Goal: Information Seeking & Learning: Learn about a topic

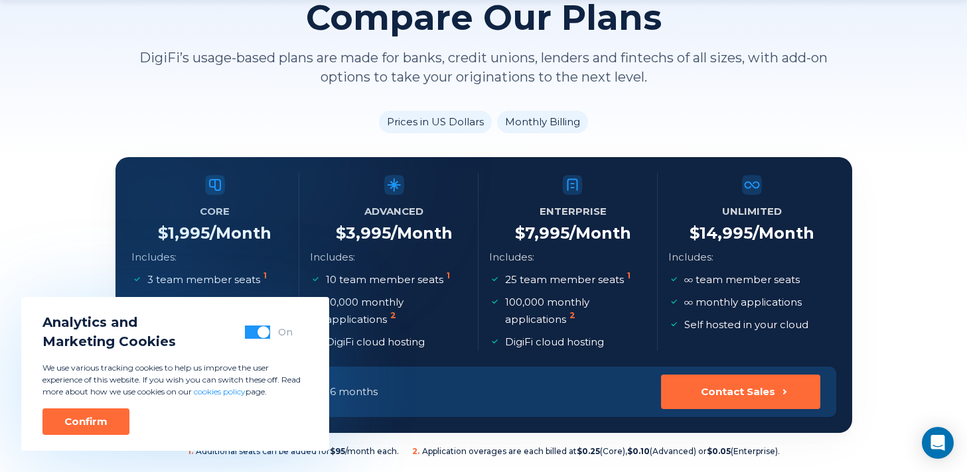
scroll to position [129, 0]
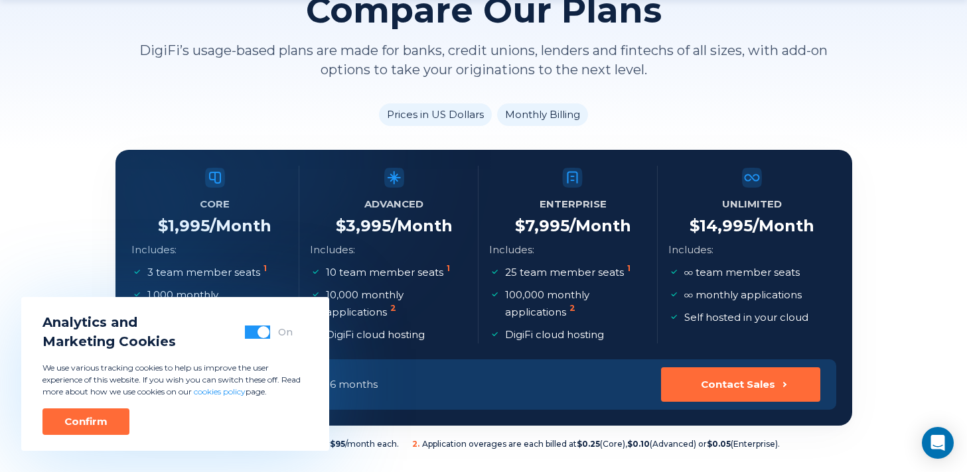
click at [252, 333] on button "button" at bounding box center [257, 332] width 25 height 13
click at [91, 425] on div "Confirm" at bounding box center [85, 421] width 43 height 13
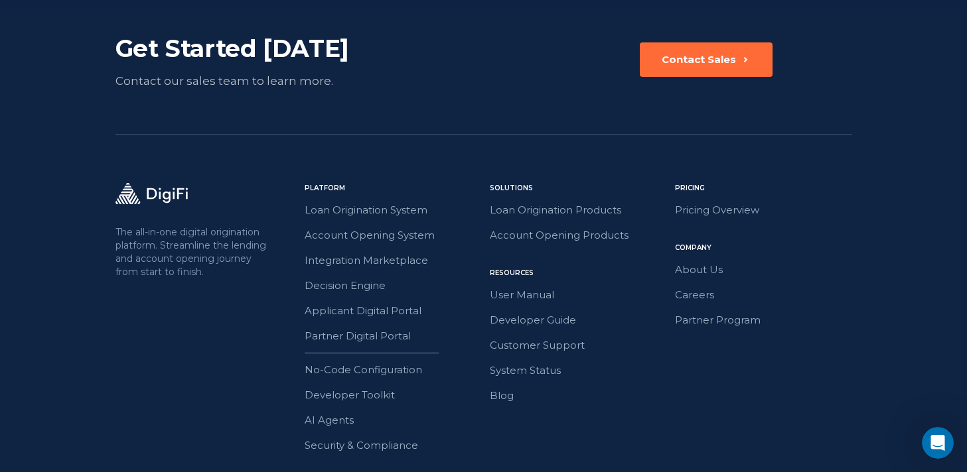
scroll to position [1939, 0]
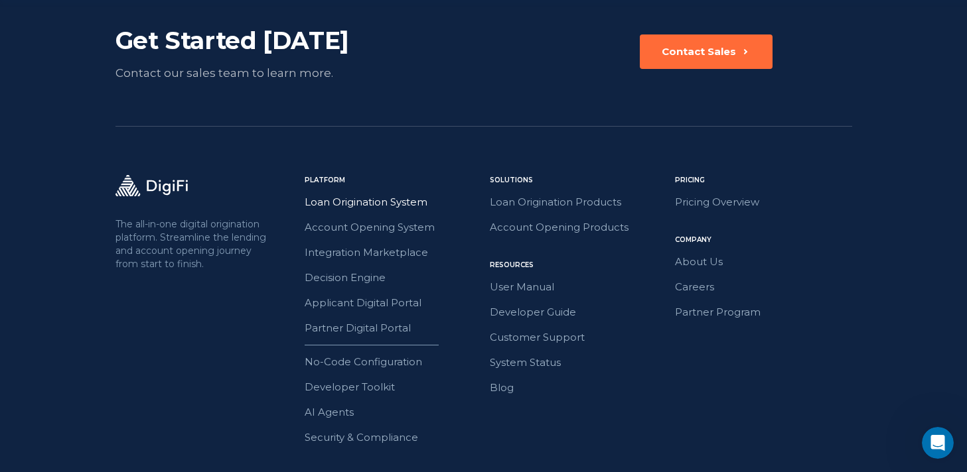
click at [403, 204] on link "Loan Origination System" at bounding box center [393, 202] width 177 height 17
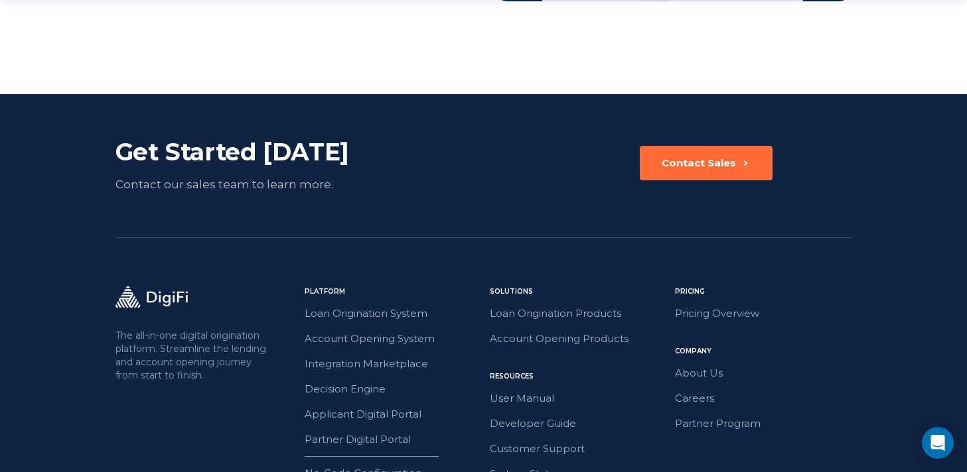
scroll to position [3188, 0]
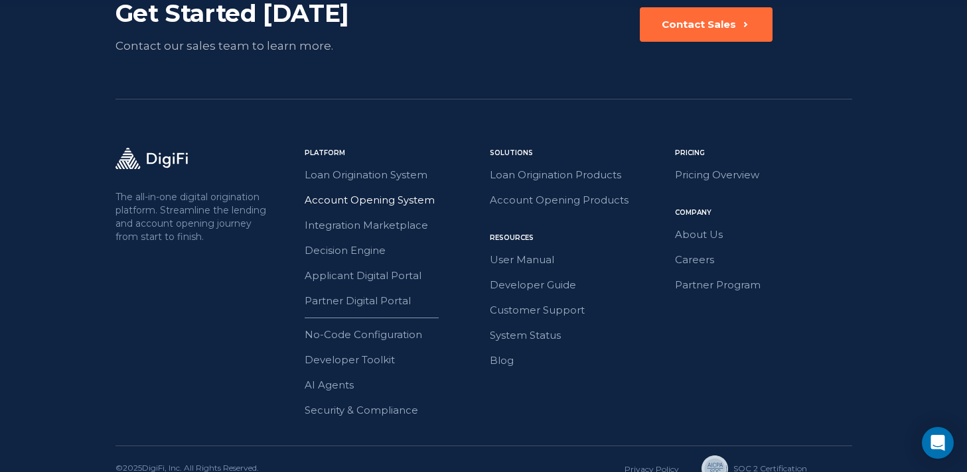
click at [379, 192] on link "Account Opening System" at bounding box center [393, 200] width 177 height 17
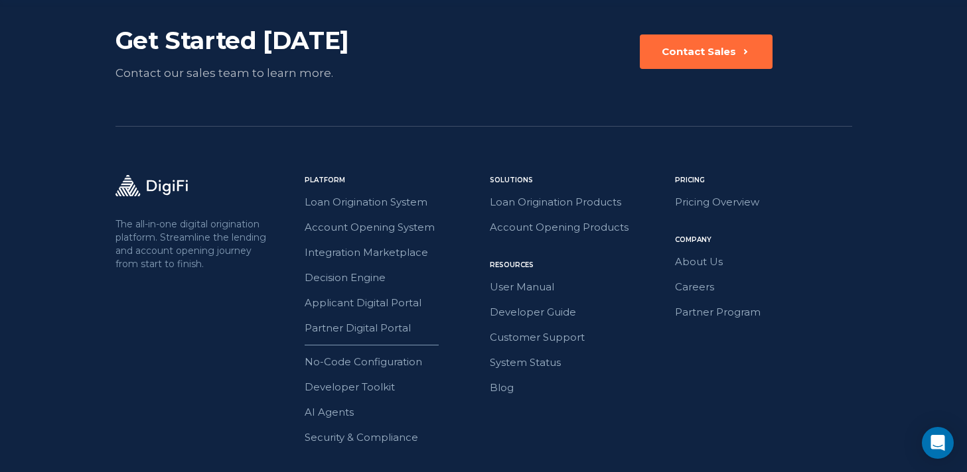
scroll to position [2471, 0]
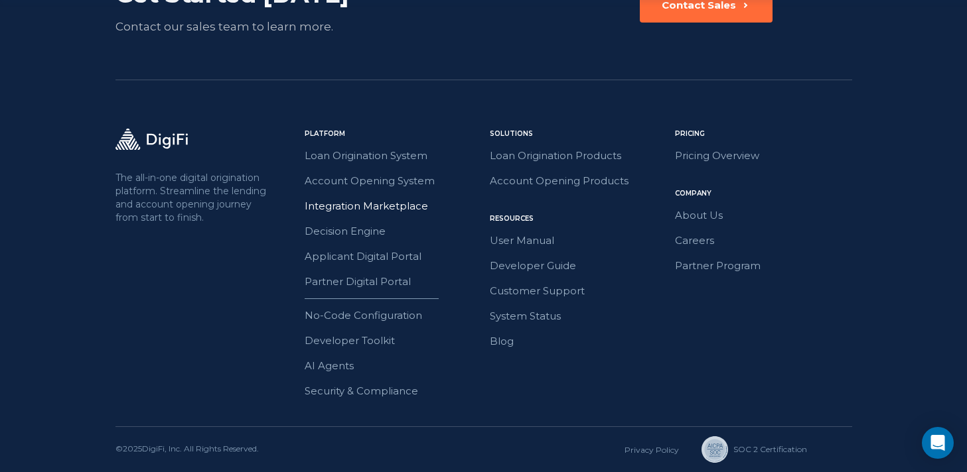
click at [350, 210] on link "Integration Marketplace" at bounding box center [393, 206] width 177 height 17
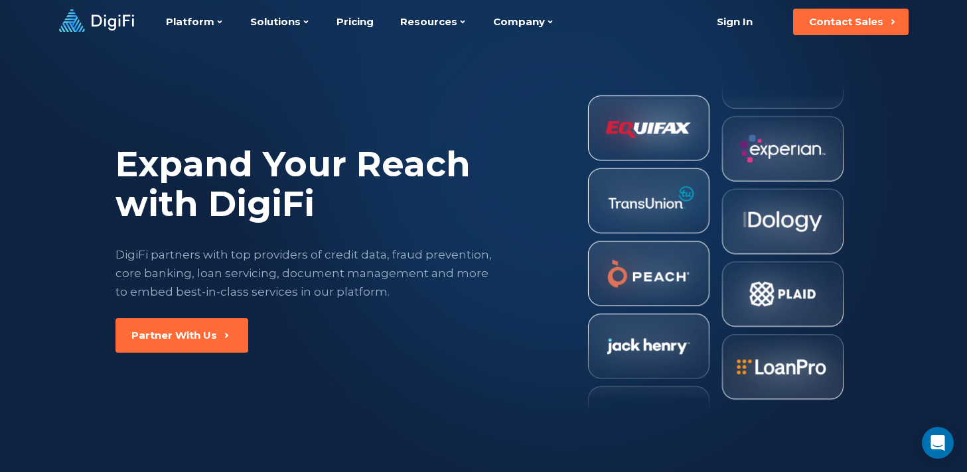
click at [109, 29] on icon at bounding box center [113, 23] width 42 height 16
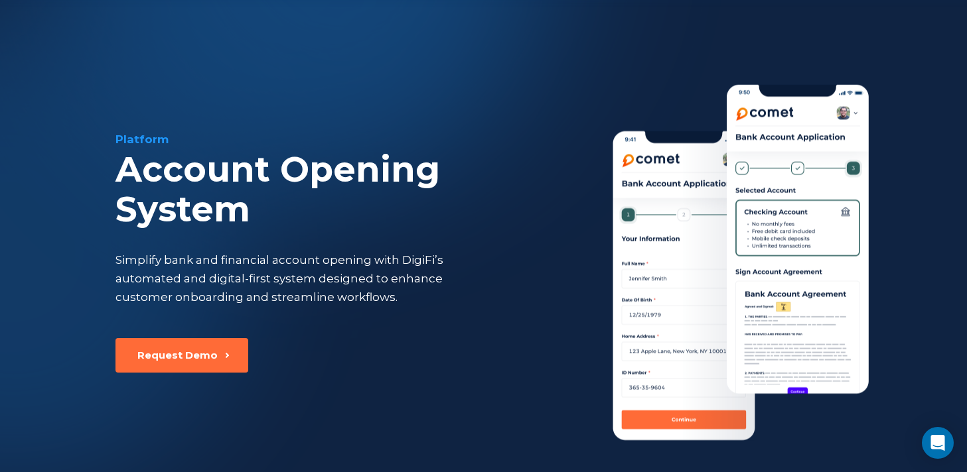
scroll to position [2470, 0]
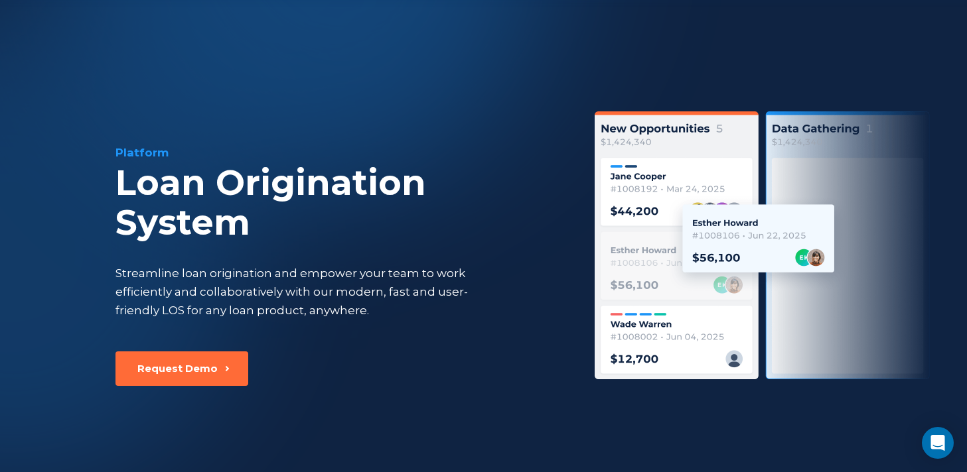
scroll to position [3187, 0]
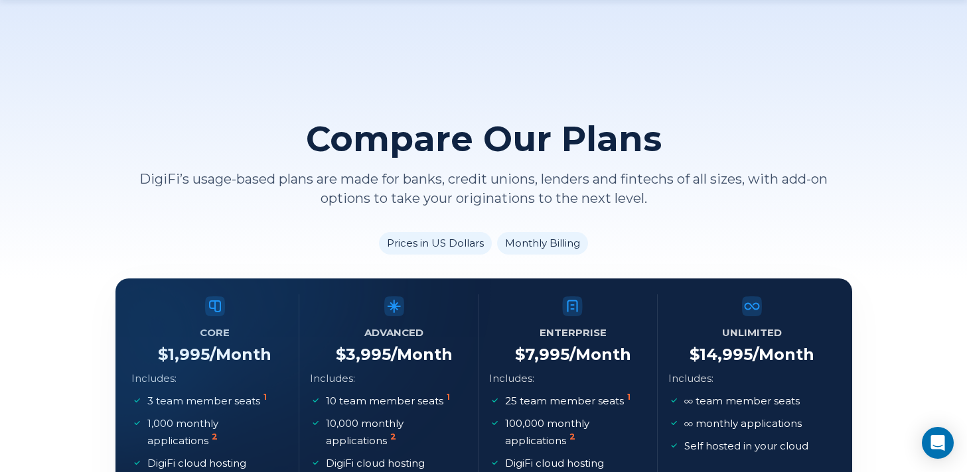
scroll to position [1940, 0]
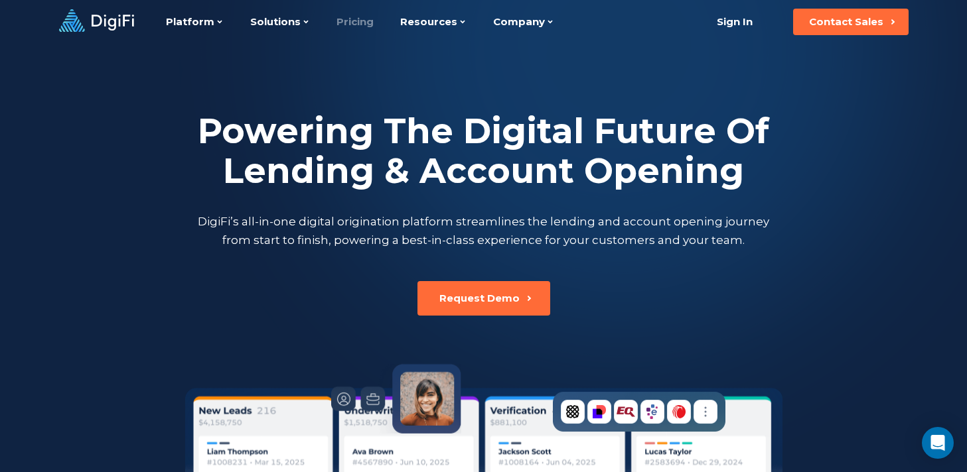
drag, startPoint x: 348, startPoint y: 27, endPoint x: 341, endPoint y: 42, distance: 16.6
click at [348, 27] on link "Pricing" at bounding box center [354, 22] width 37 height 44
